Goal: Use online tool/utility: Utilize a website feature to perform a specific function

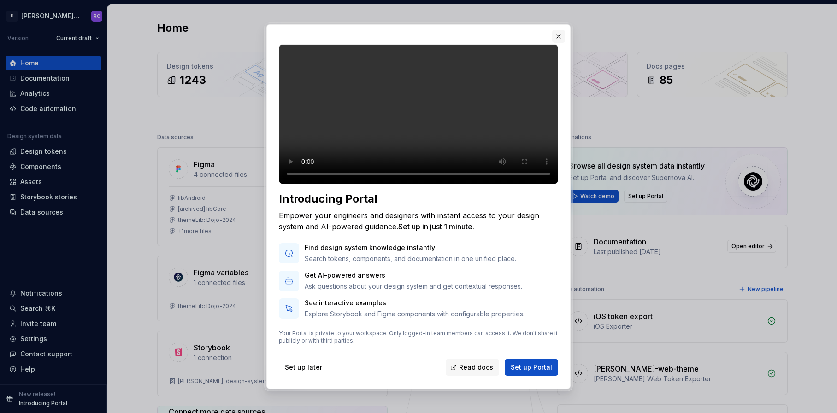
click at [560, 31] on button "button" at bounding box center [558, 36] width 13 height 13
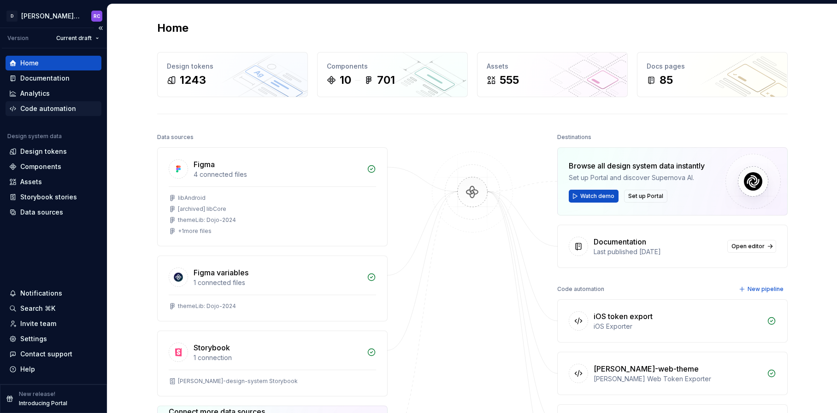
click at [69, 107] on div "Code automation" at bounding box center [48, 108] width 56 height 9
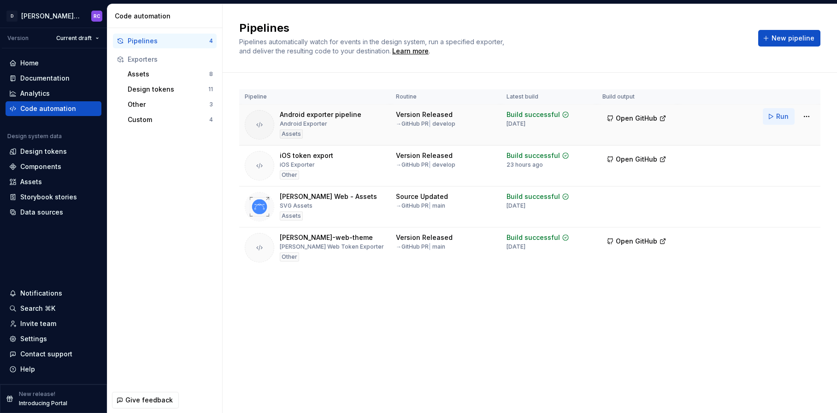
click at [771, 118] on button "Run" at bounding box center [778, 116] width 32 height 17
